Goal: Navigation & Orientation: Find specific page/section

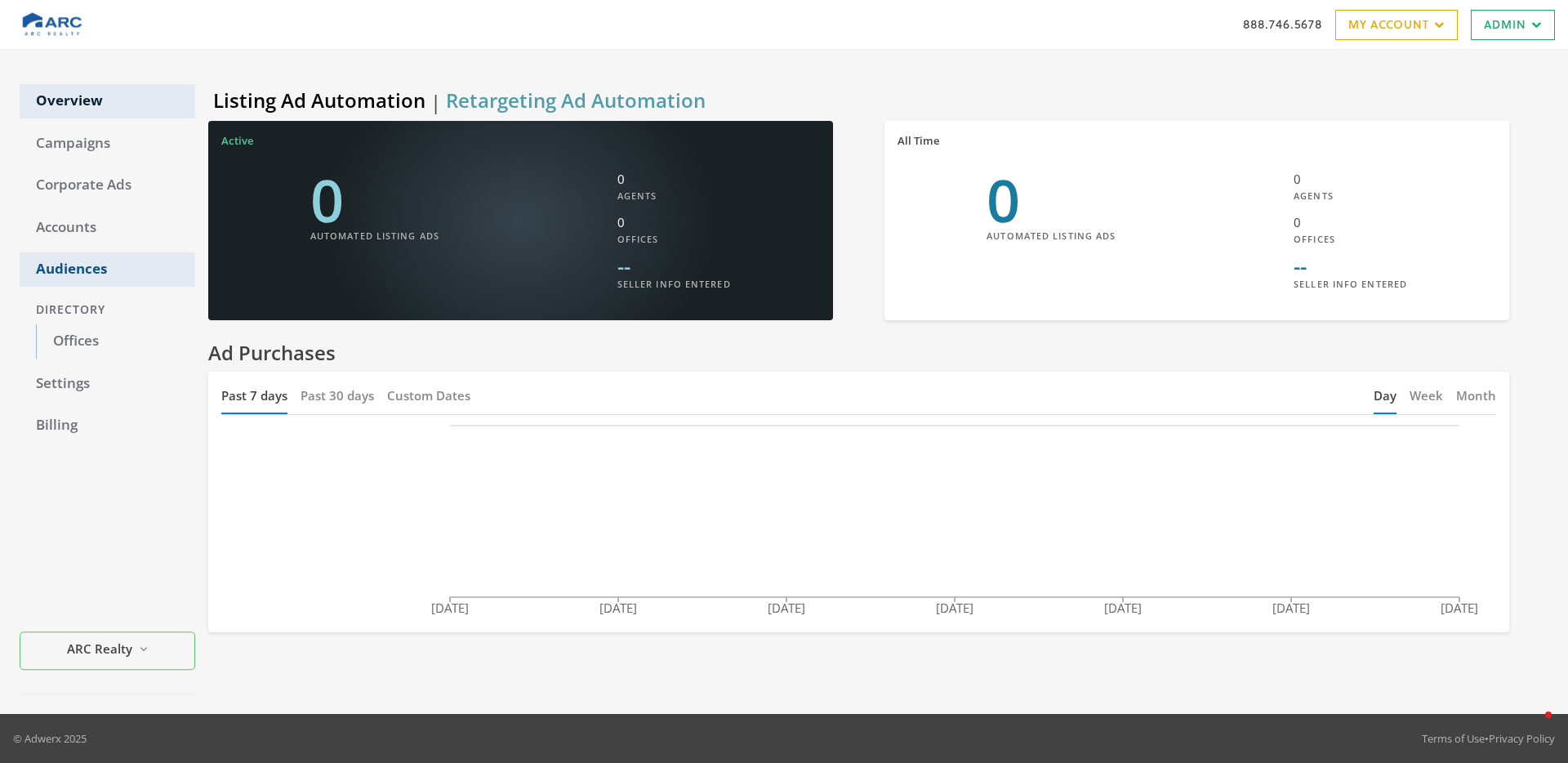
click at [82, 268] on link "Audiences" at bounding box center [107, 269] width 176 height 34
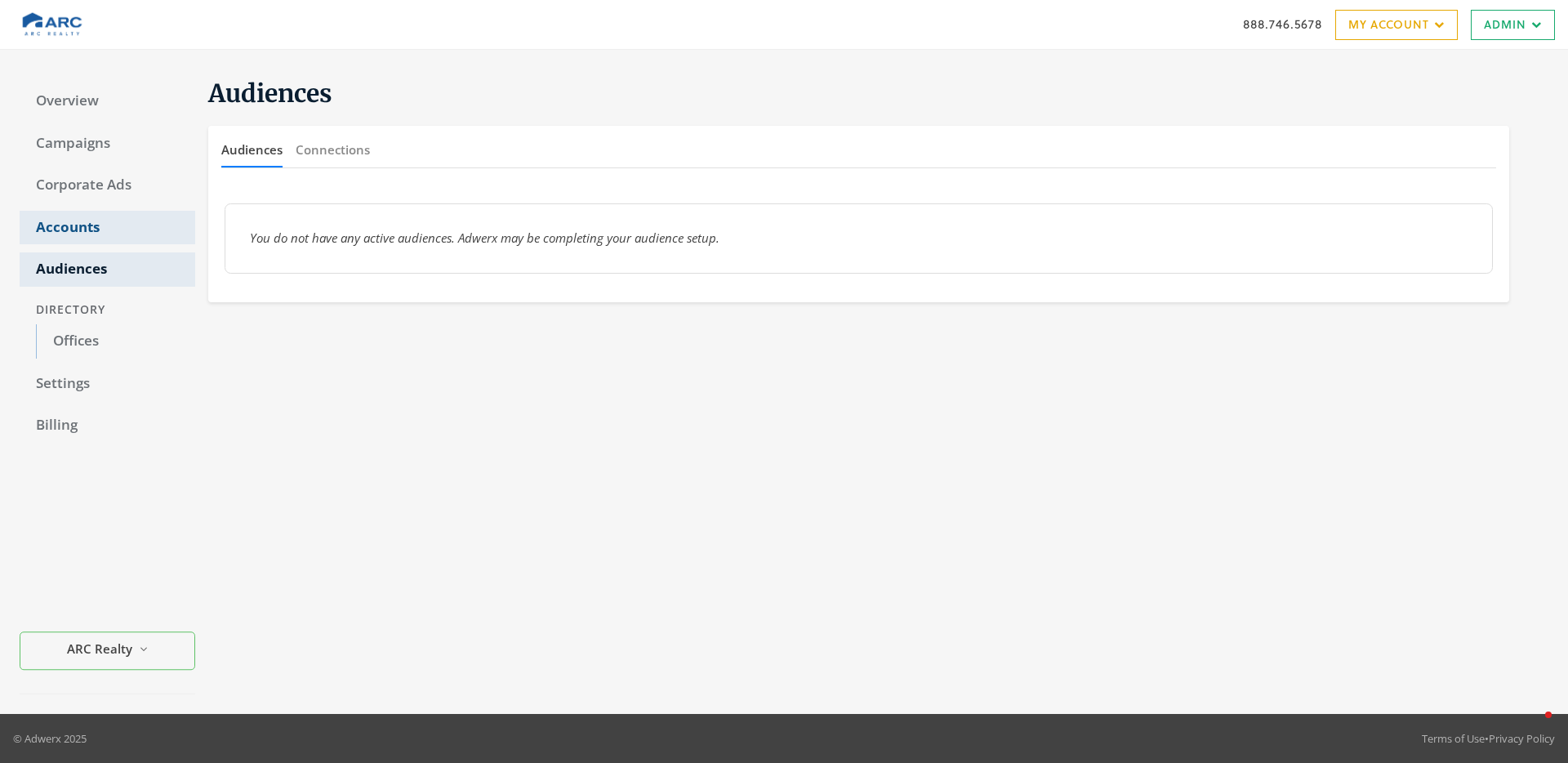
click at [69, 231] on link "Accounts" at bounding box center [107, 227] width 176 height 34
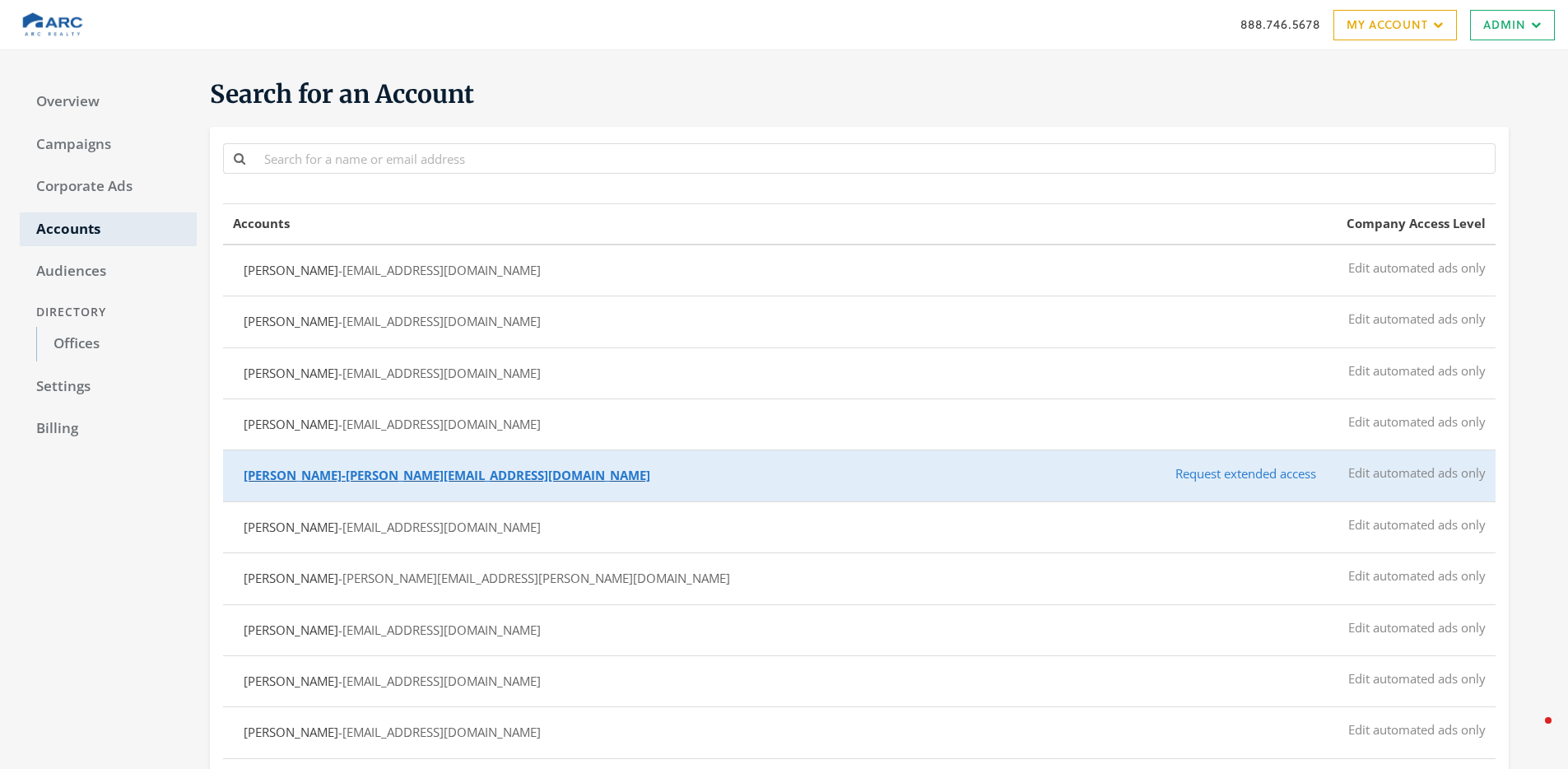
click at [418, 475] on span "- adam@choosecapstone.com" at bounding box center [496, 474] width 309 height 17
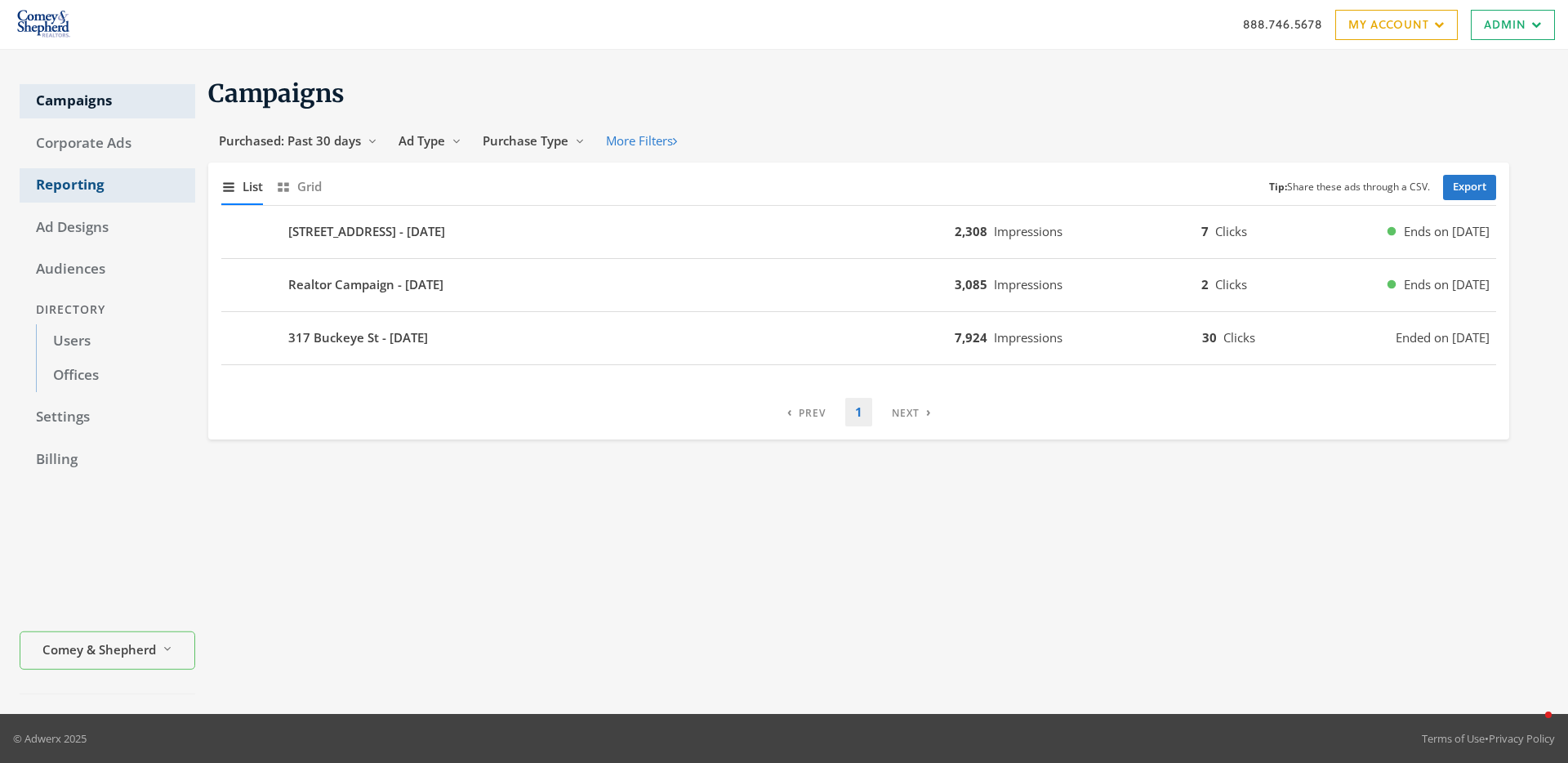
click at [87, 185] on link "Reporting" at bounding box center [107, 185] width 176 height 34
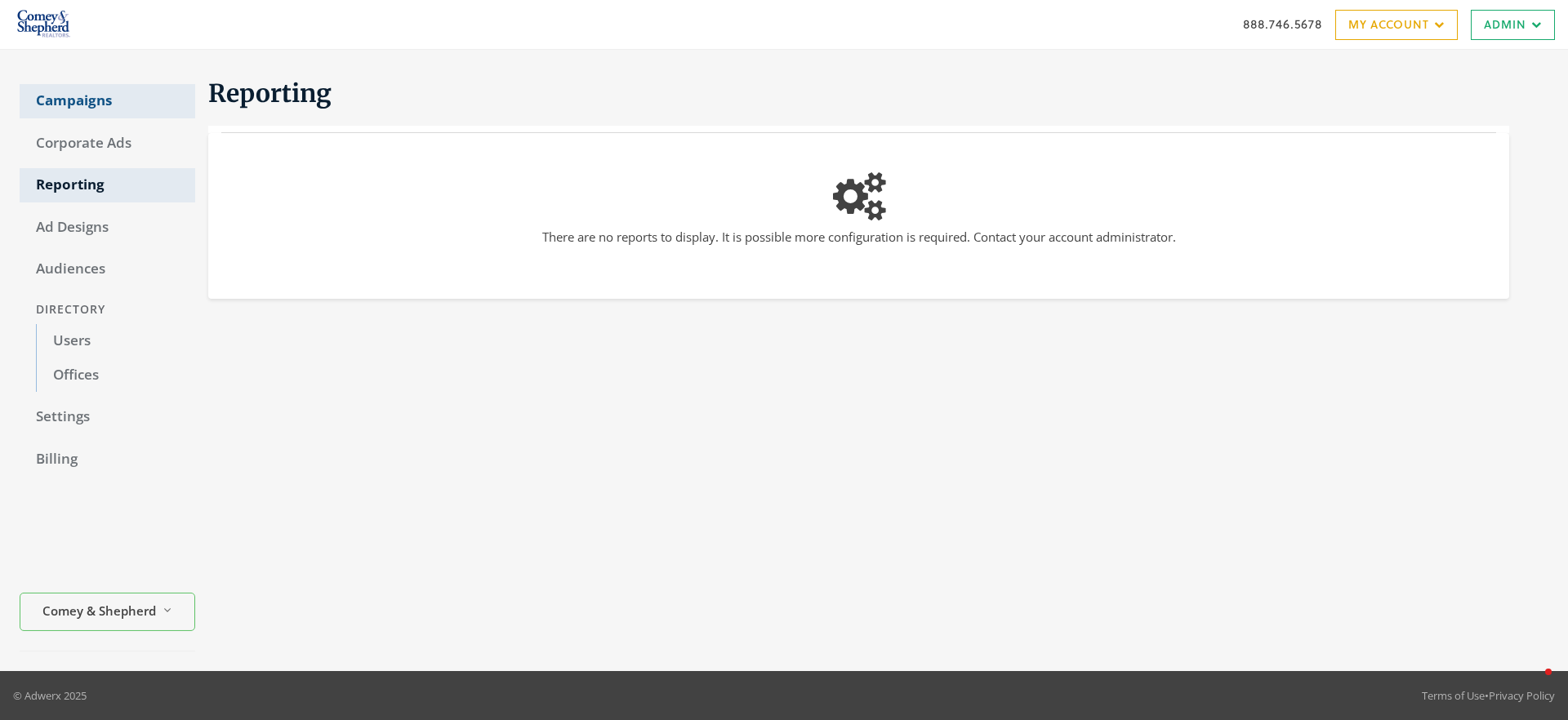
click at [85, 106] on link "Campaigns" at bounding box center [107, 101] width 176 height 34
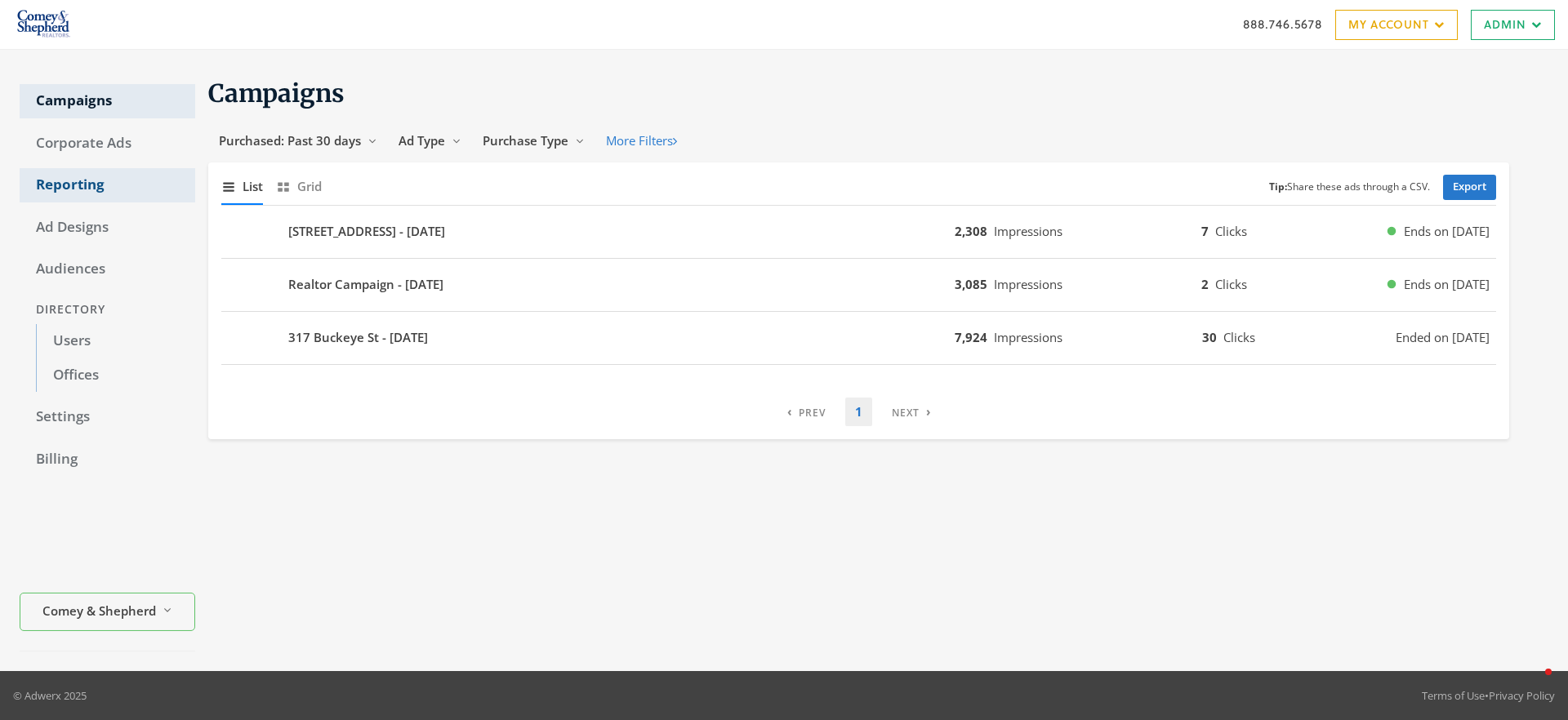
click at [72, 184] on link "Reporting" at bounding box center [107, 185] width 176 height 34
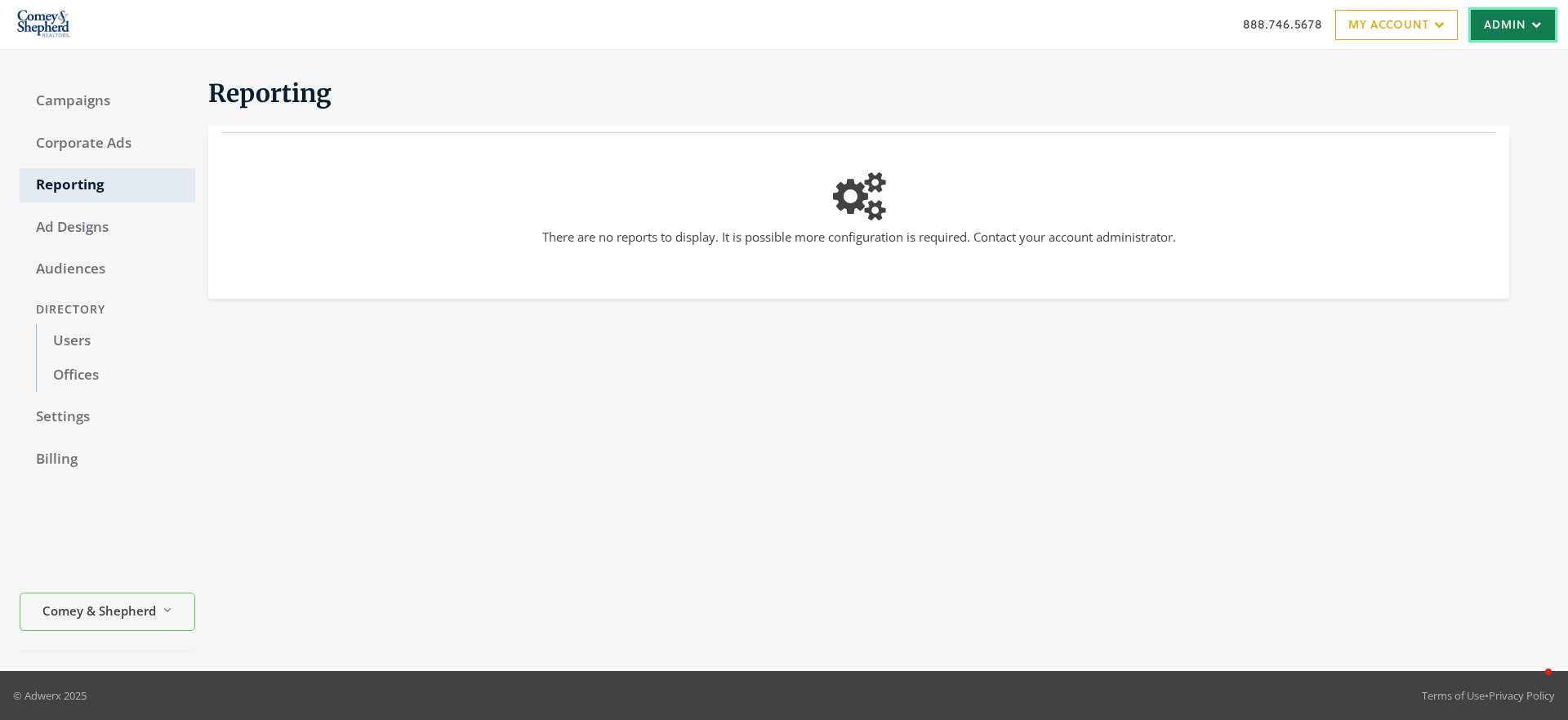
click at [1504, 29] on link "Admin" at bounding box center [1513, 25] width 84 height 30
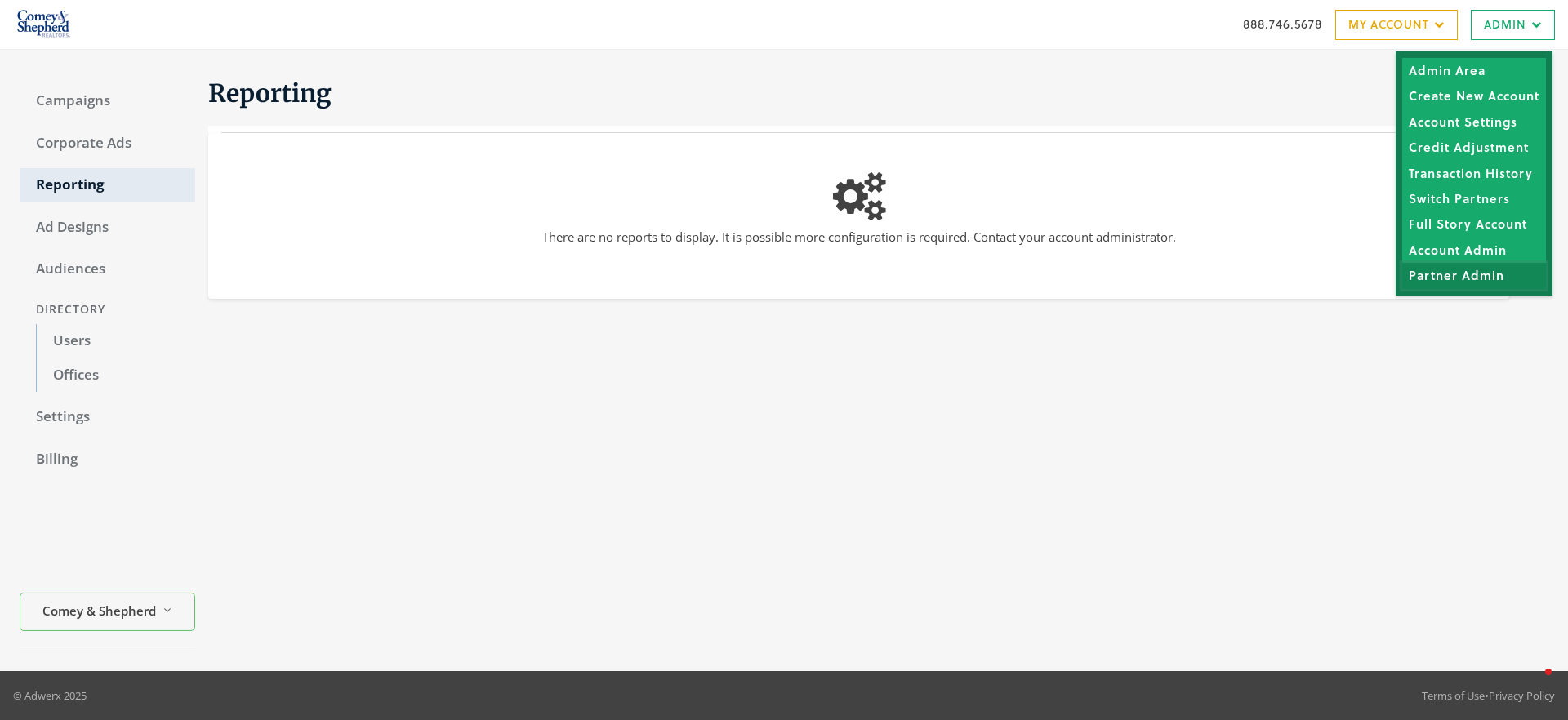
click at [1489, 280] on link "Partner Admin" at bounding box center [1474, 275] width 144 height 25
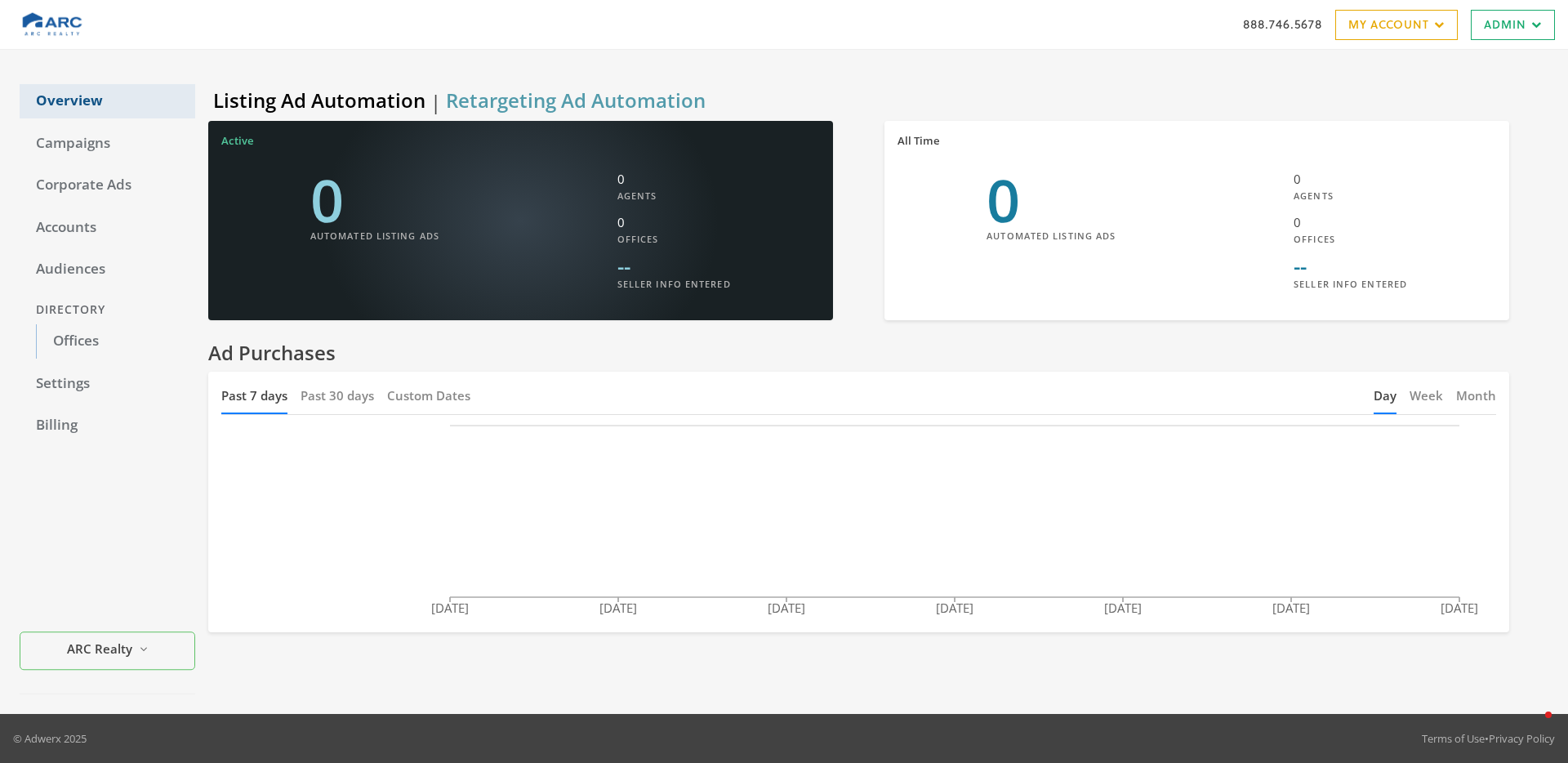
click at [75, 100] on link "Overview" at bounding box center [107, 101] width 176 height 34
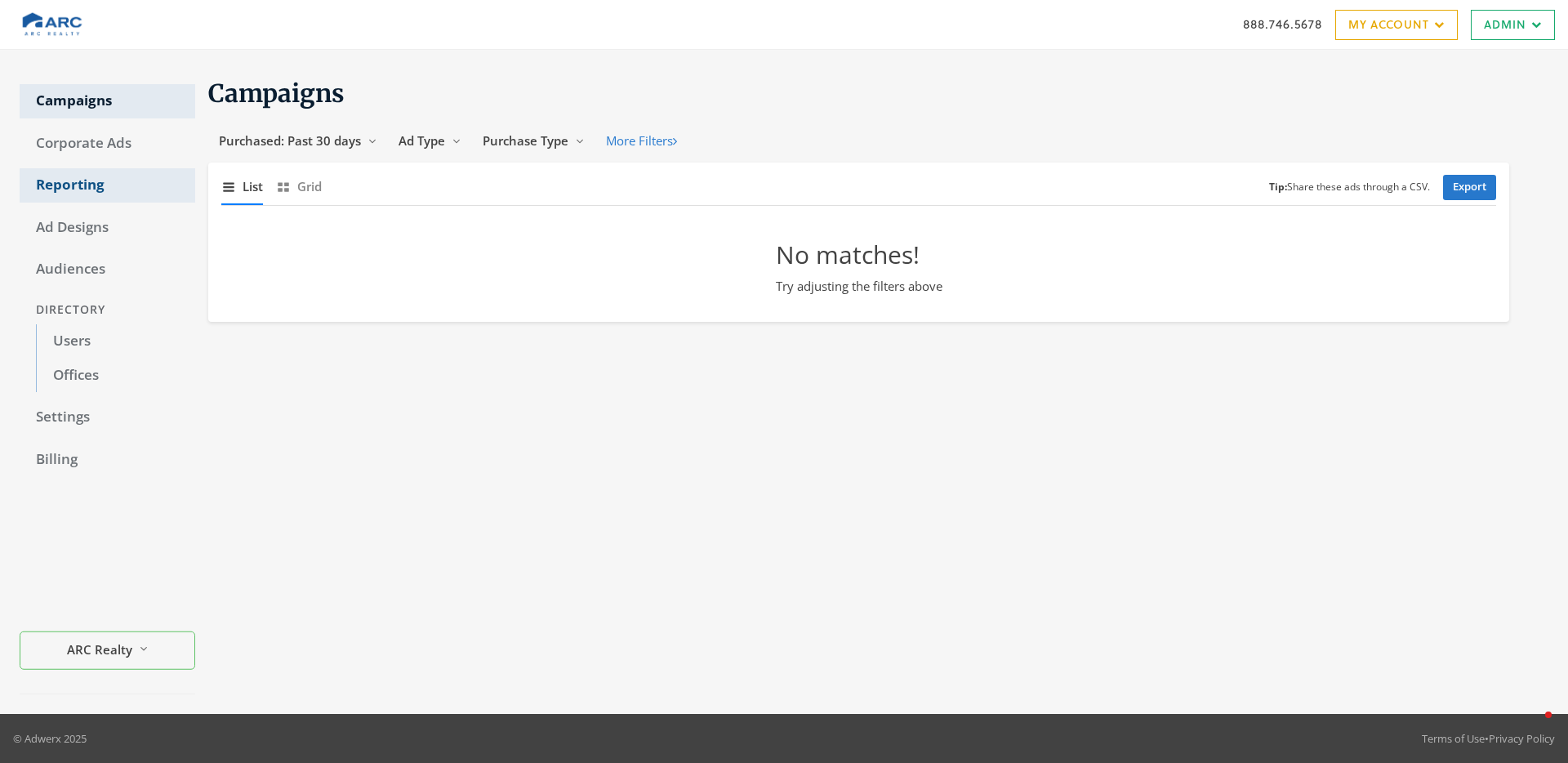
click at [112, 176] on link "Reporting" at bounding box center [107, 185] width 176 height 34
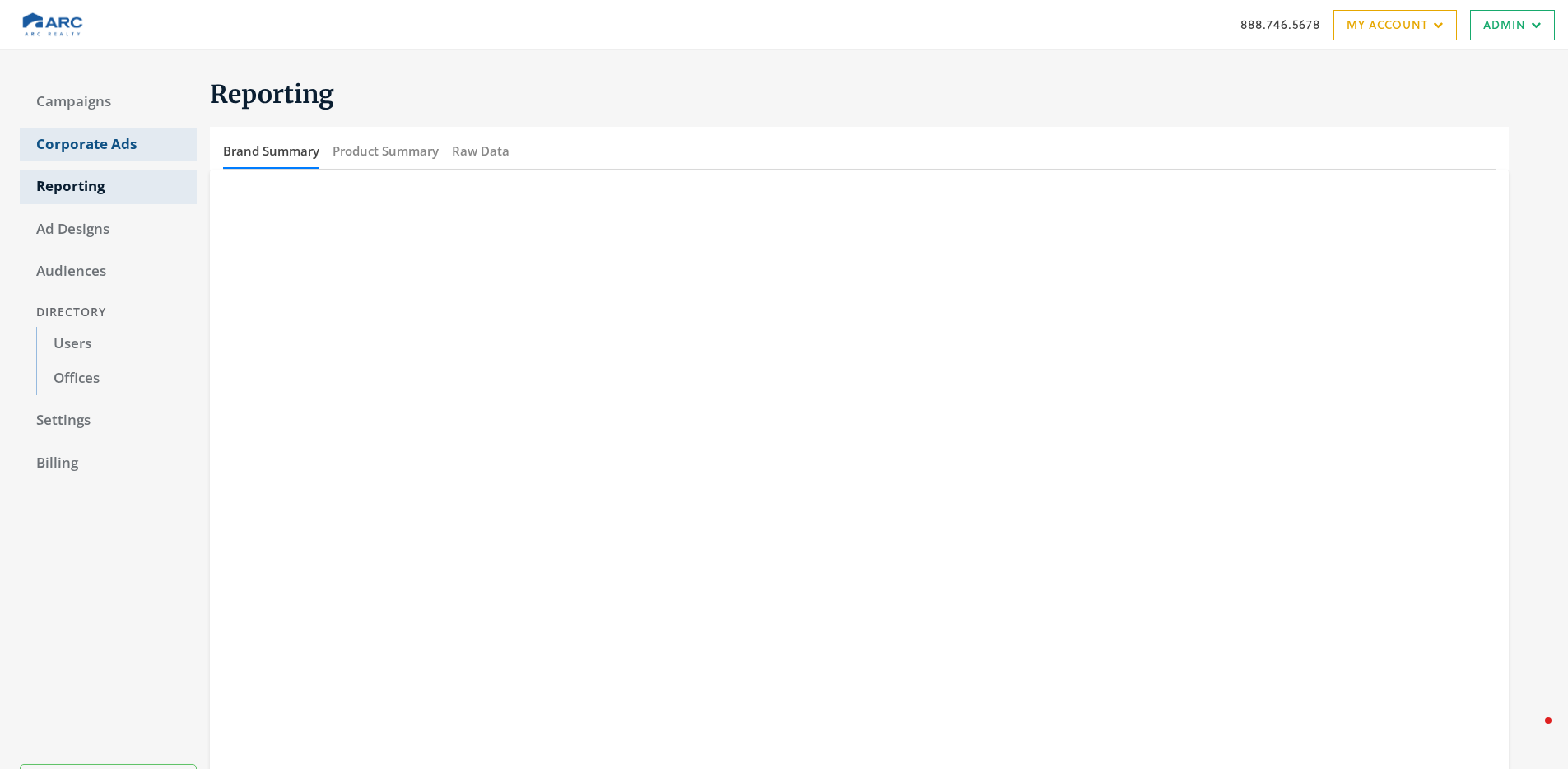
click at [106, 139] on link "Corporate Ads" at bounding box center [108, 144] width 177 height 35
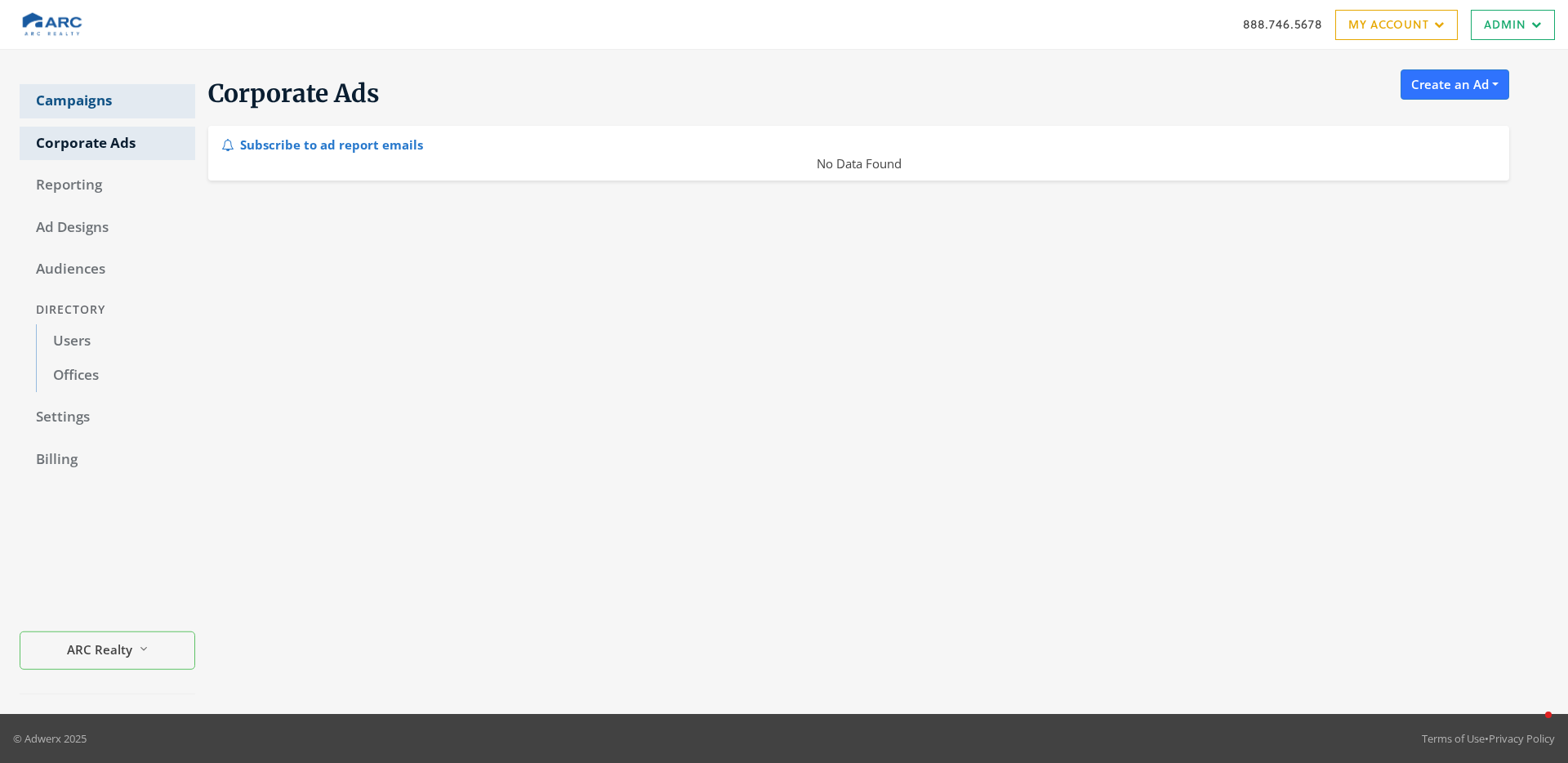
click at [94, 97] on link "Campaigns" at bounding box center [107, 101] width 176 height 34
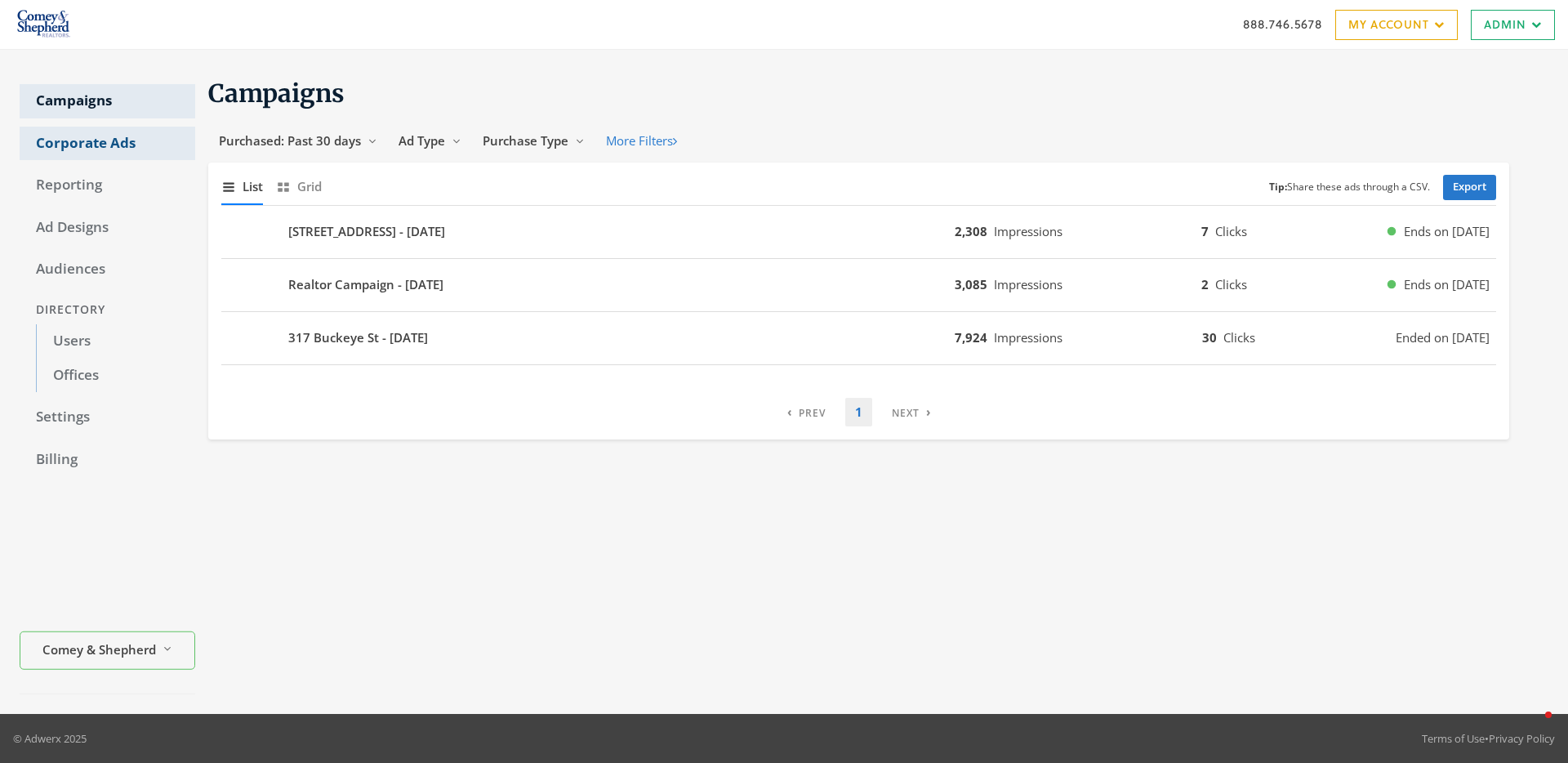
click at [36, 146] on link "Corporate Ads" at bounding box center [107, 143] width 176 height 34
